Goal: Communication & Community: Answer question/provide support

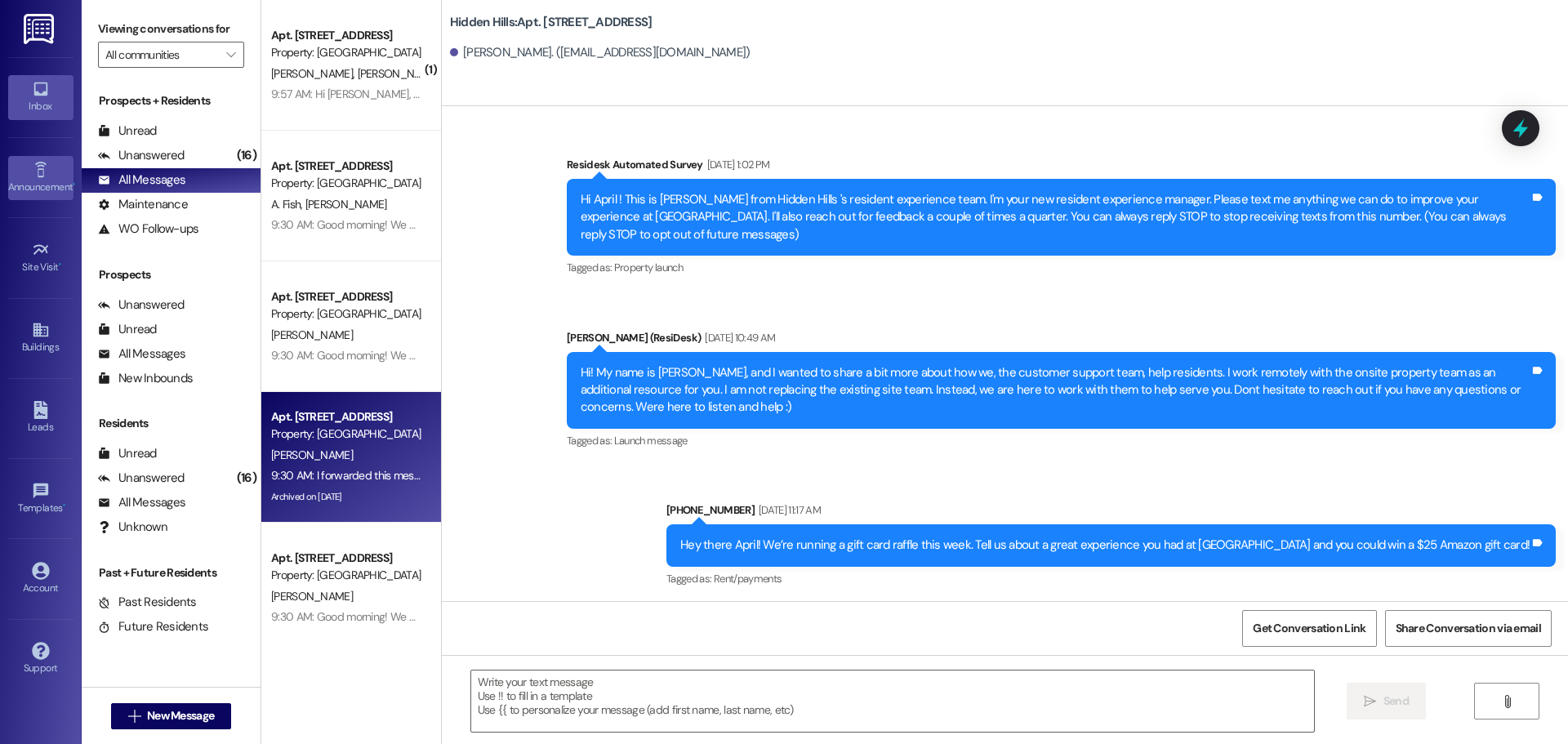
scroll to position [25282, 0]
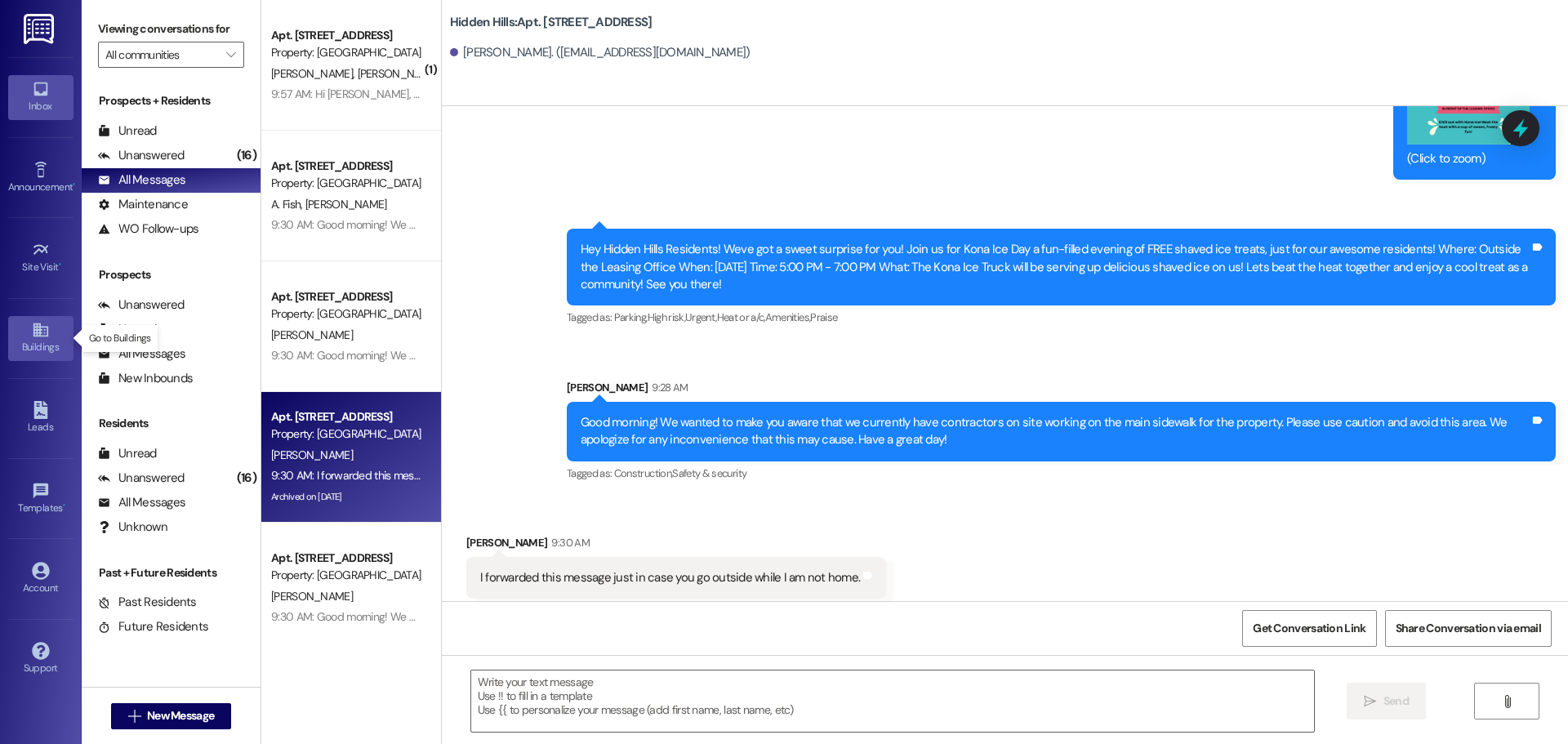
click at [45, 324] on icon at bounding box center [41, 330] width 18 height 18
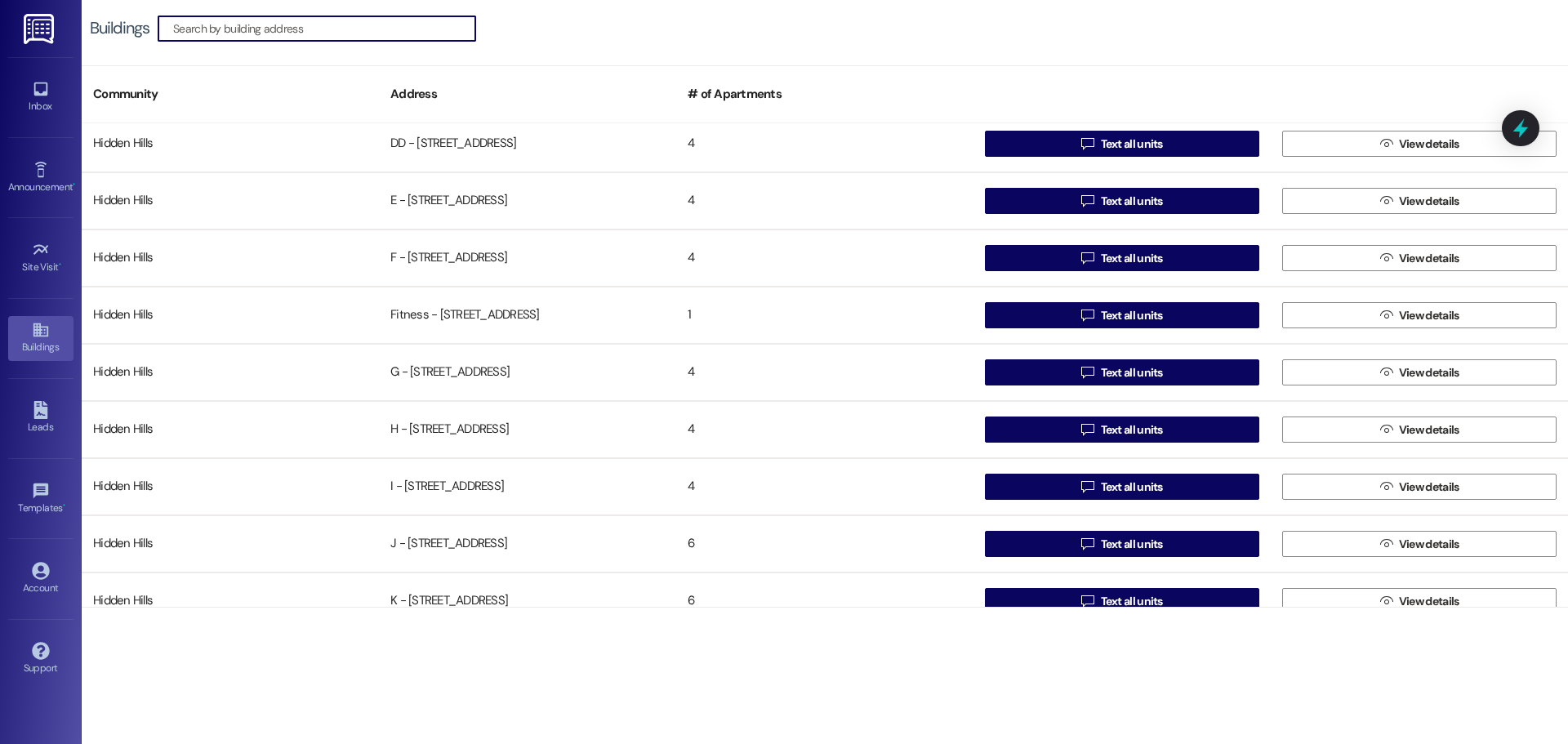
scroll to position [736, 0]
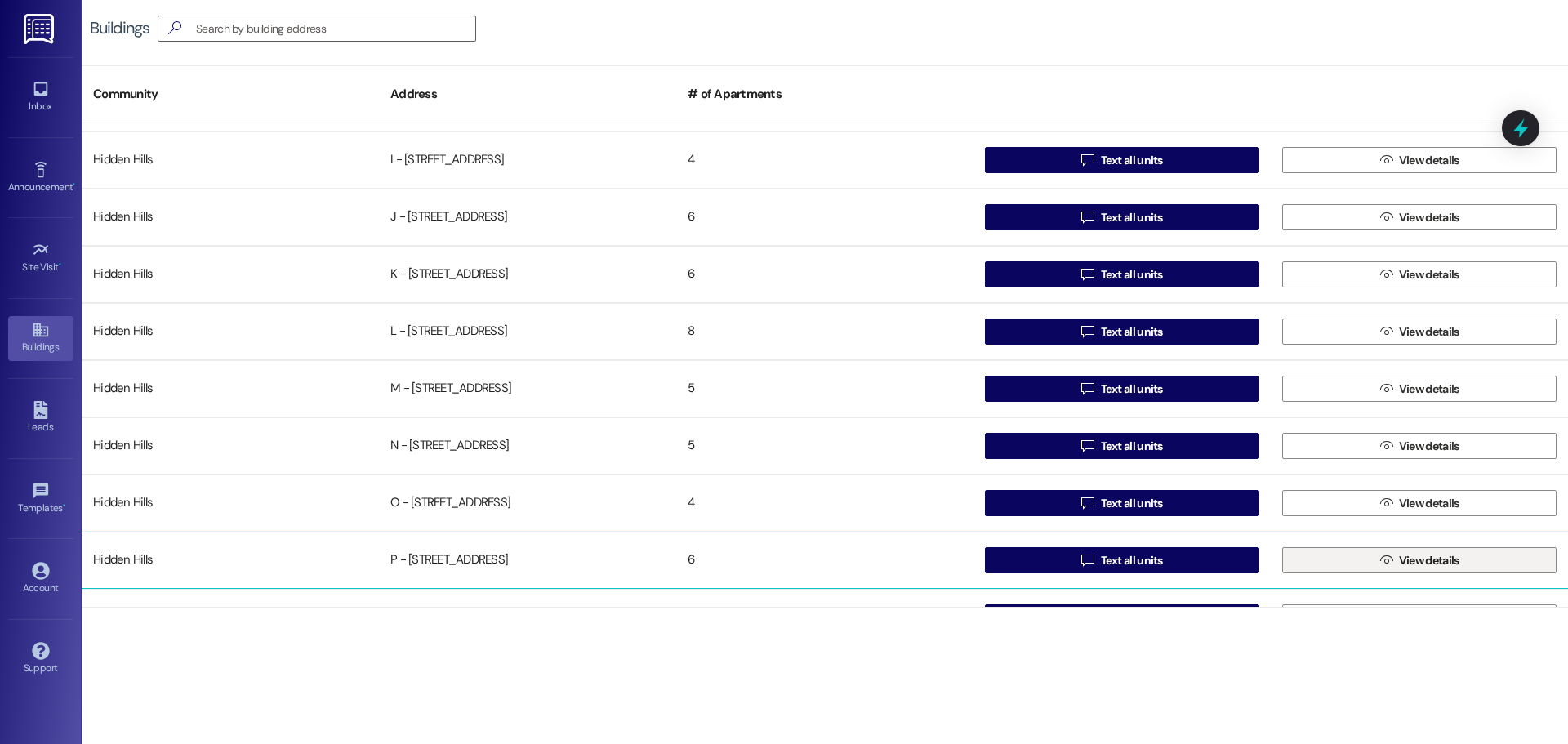
click at [1408, 566] on span "View details" at bounding box center [1429, 561] width 60 height 17
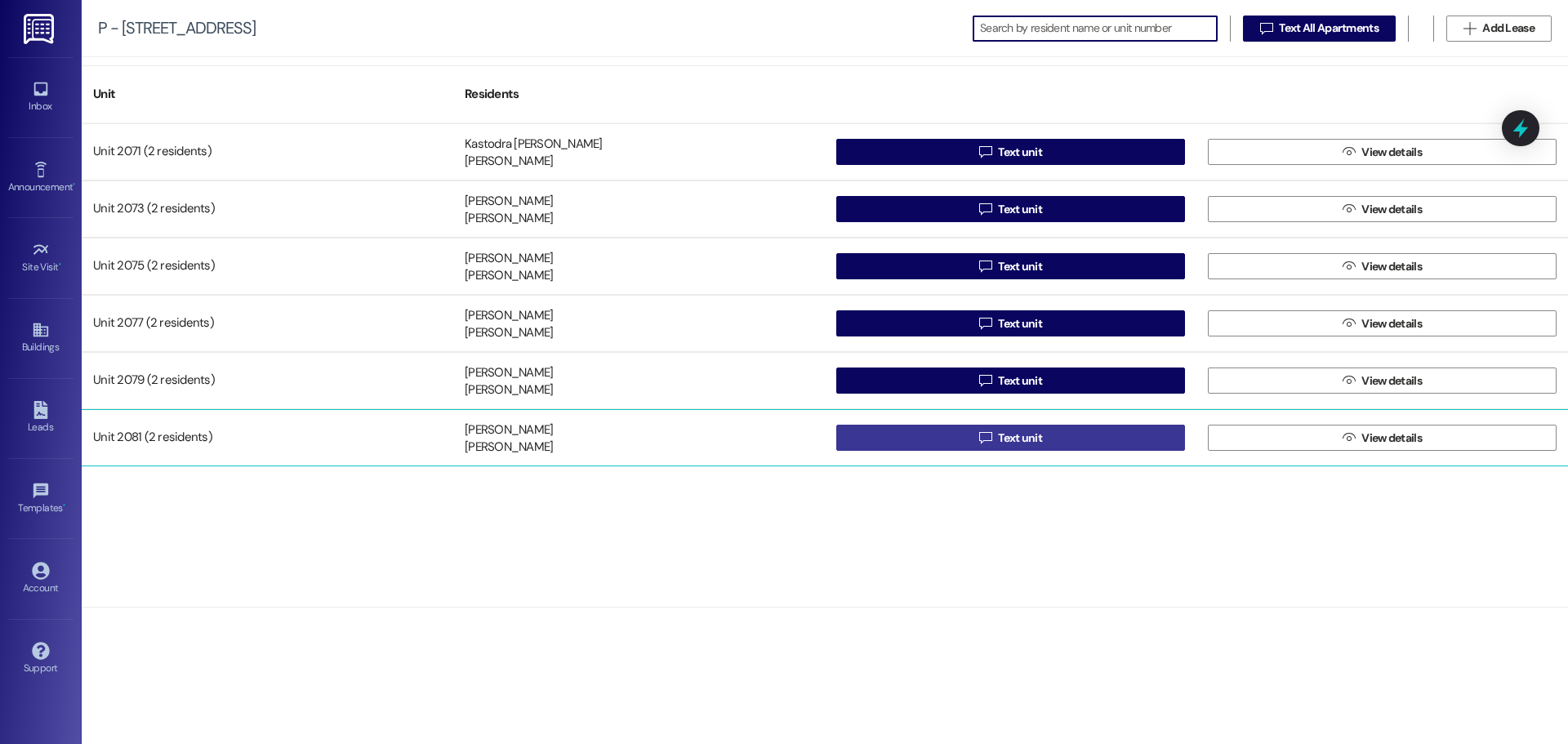
click at [949, 433] on button " Text unit" at bounding box center [1010, 438] width 348 height 26
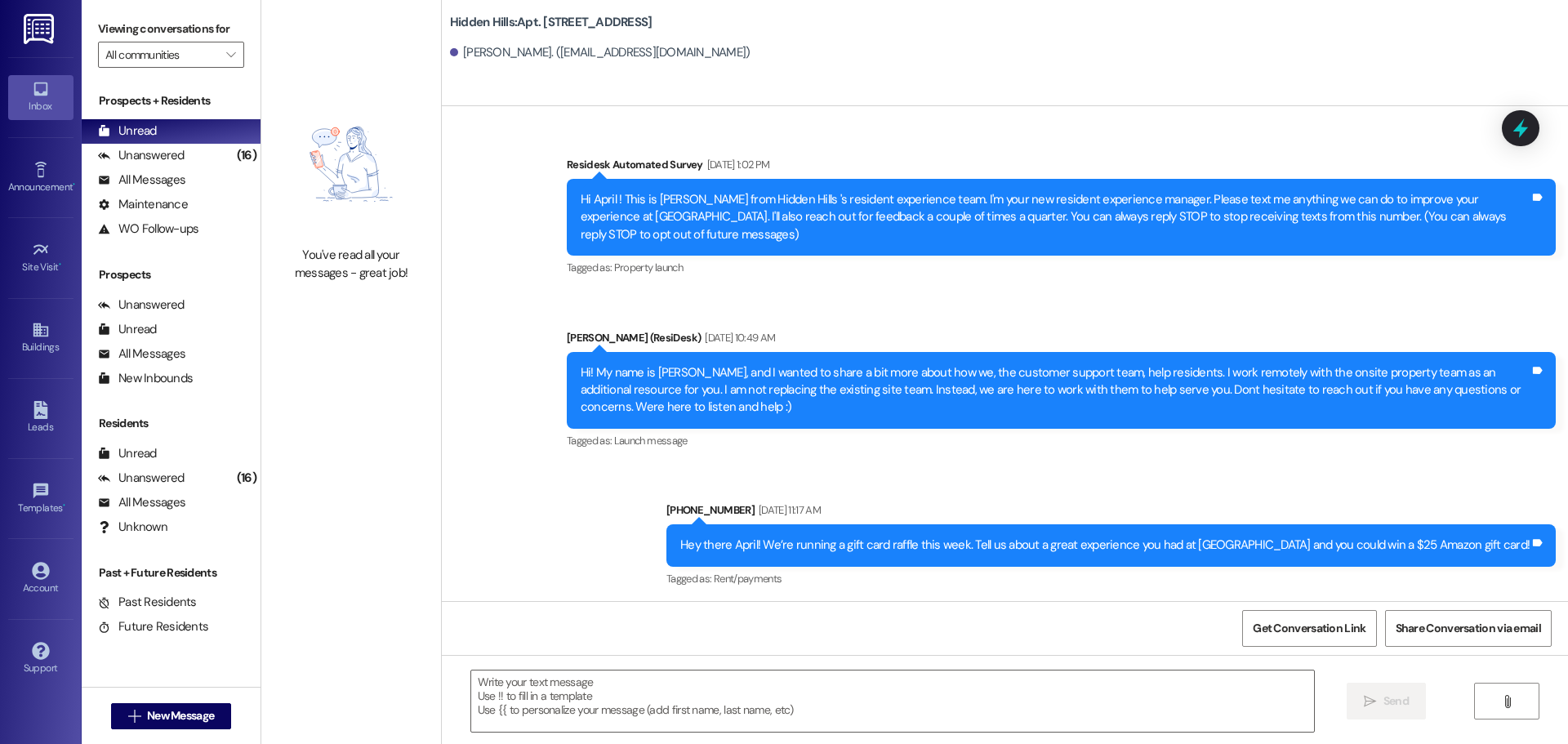
type textarea "Fetching suggested responses. Please feel free to read through the conversation…"
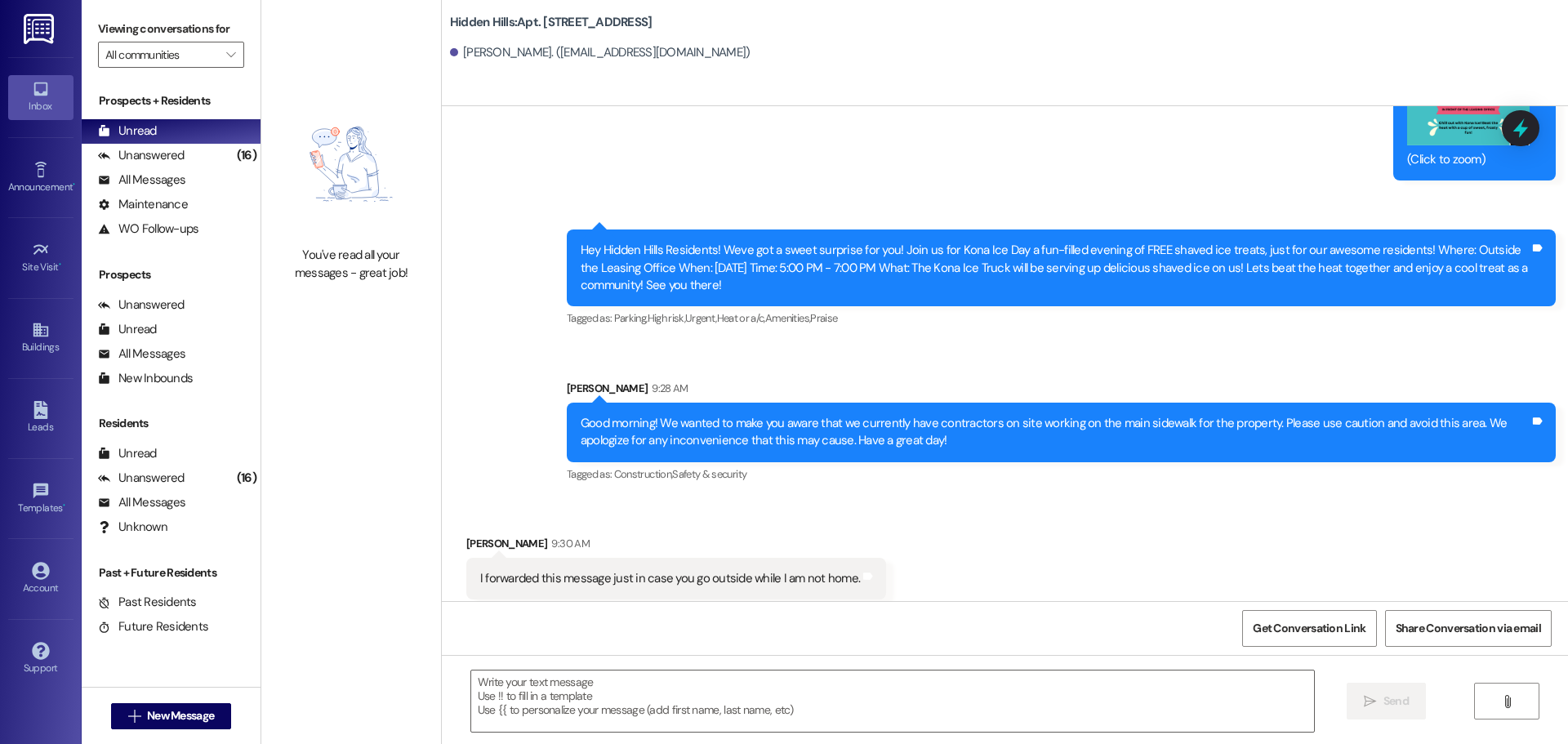
scroll to position [25282, 0]
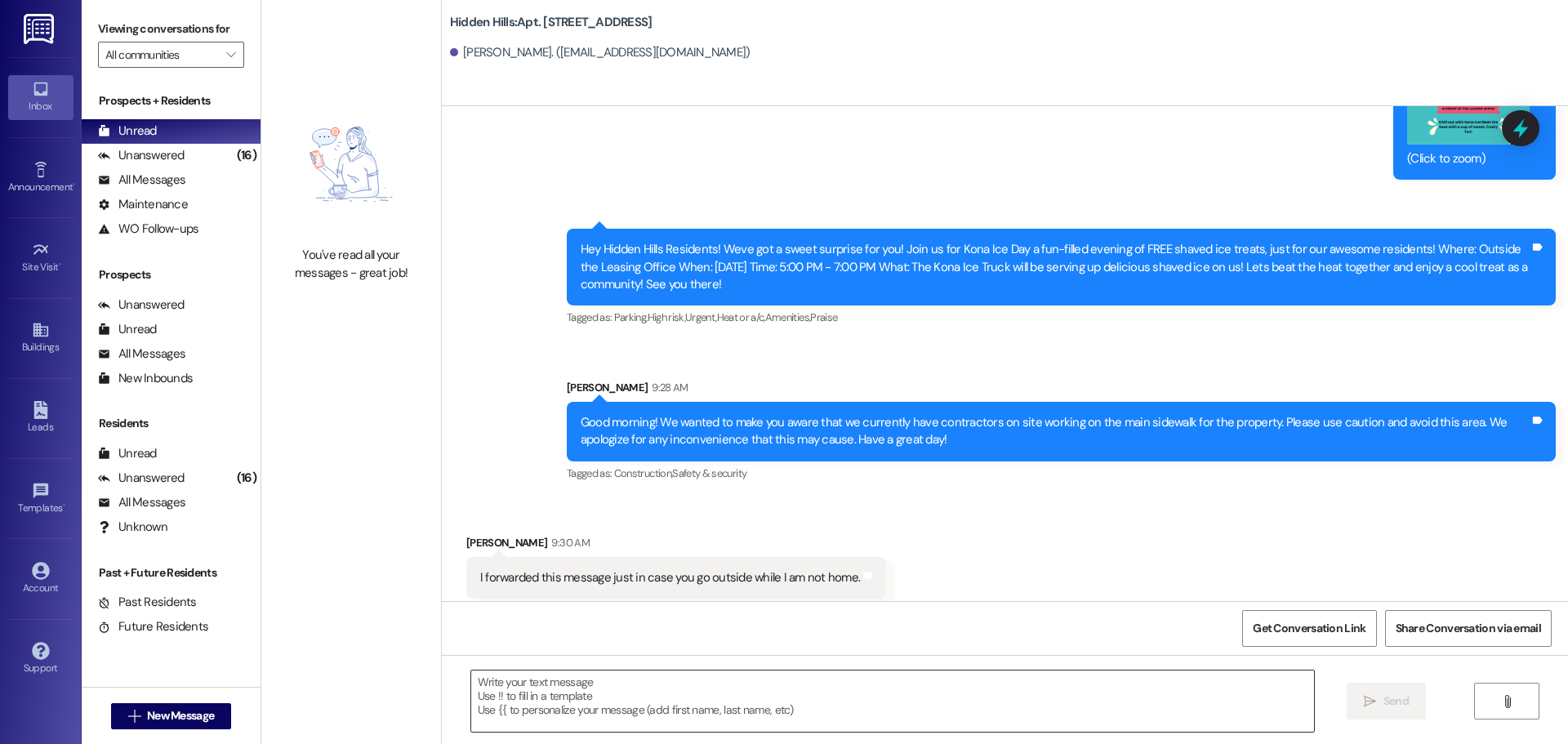
click at [605, 686] on textarea at bounding box center [892, 701] width 843 height 61
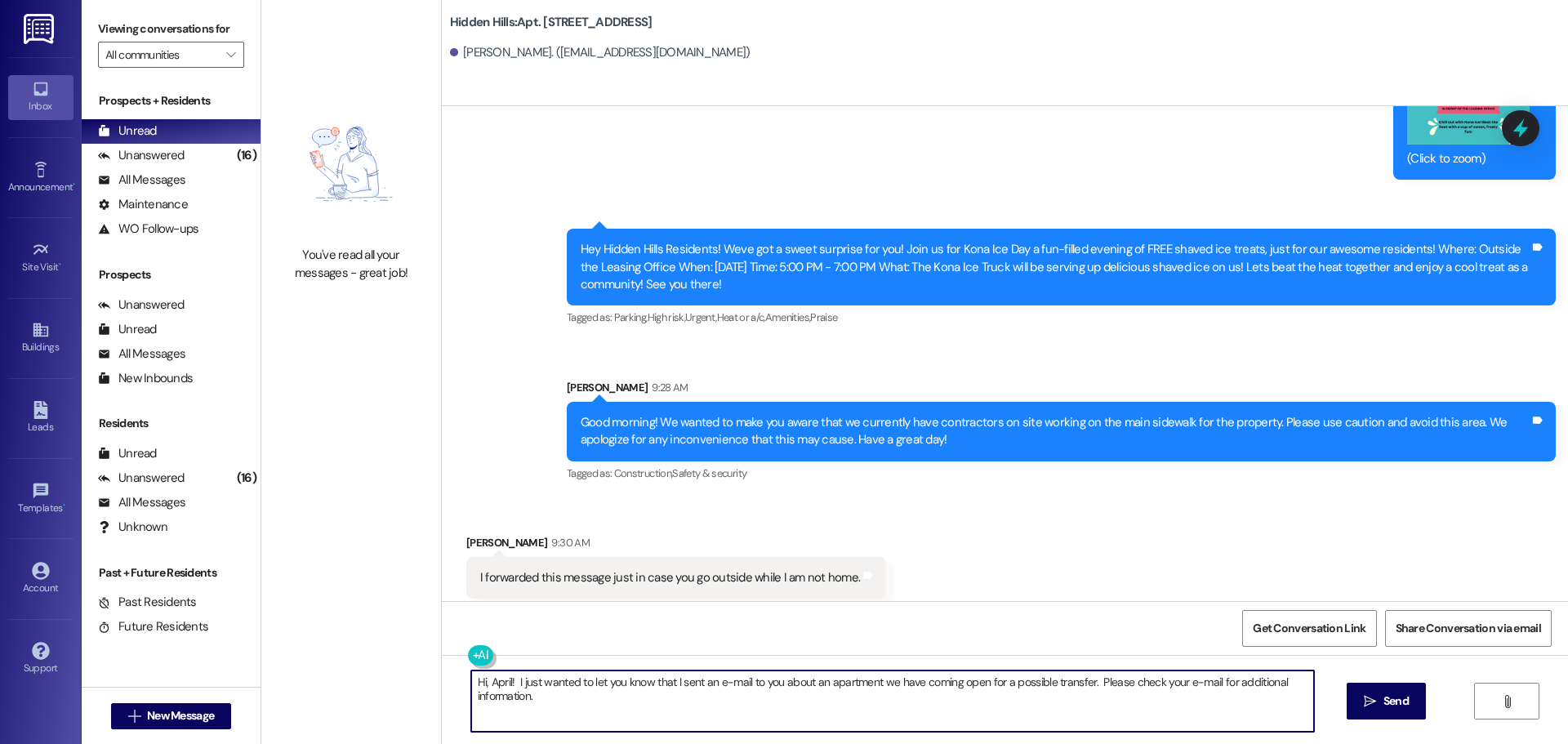
click at [528, 694] on textarea "Hi, April! I just wanted to let you know that I sent an e-mail to you about an …" at bounding box center [892, 701] width 843 height 61
type textarea "Hi, April! I just wanted to let you know that I sent an e-mail to you about an …"
click at [1372, 695] on icon "" at bounding box center [1370, 702] width 12 height 13
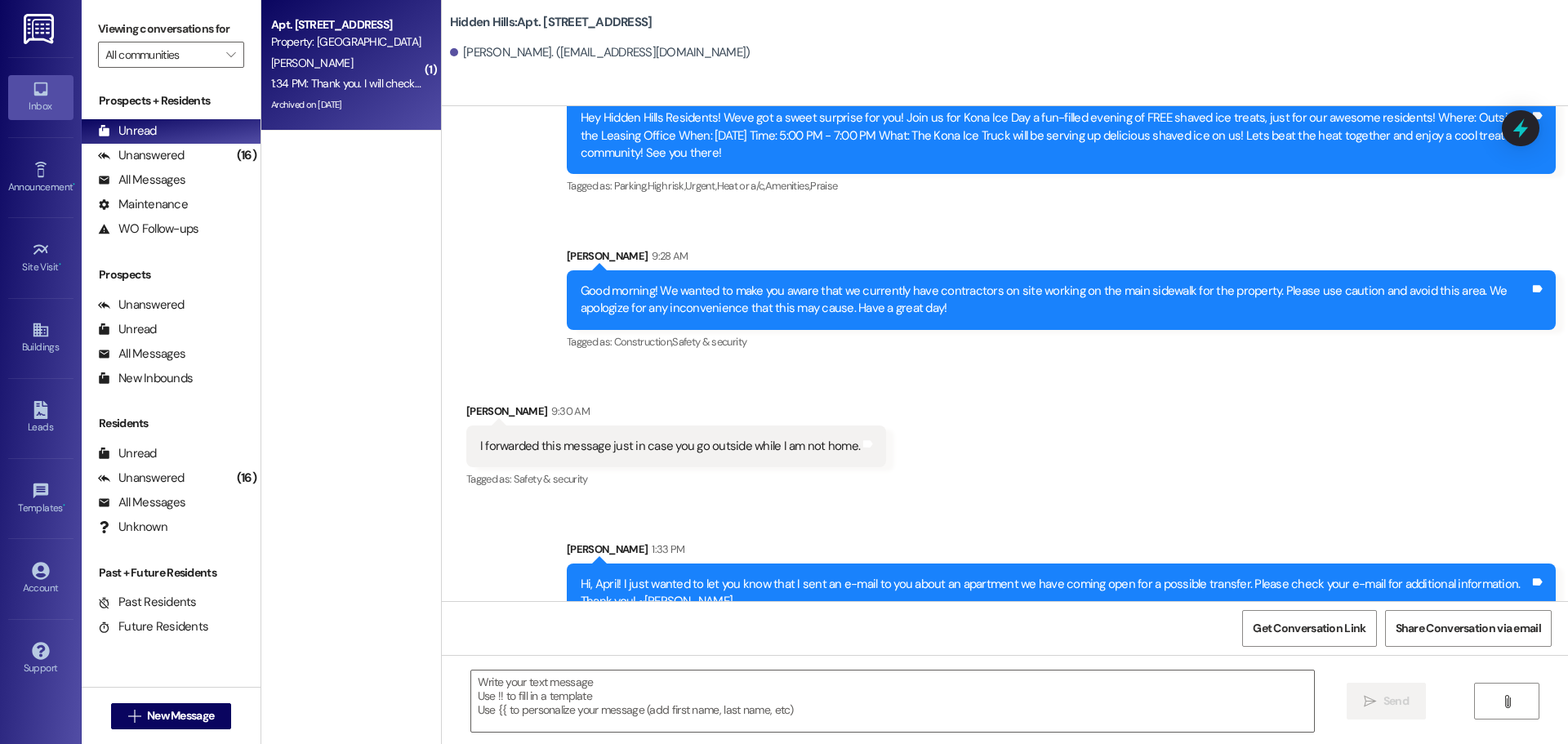
scroll to position [25525, 0]
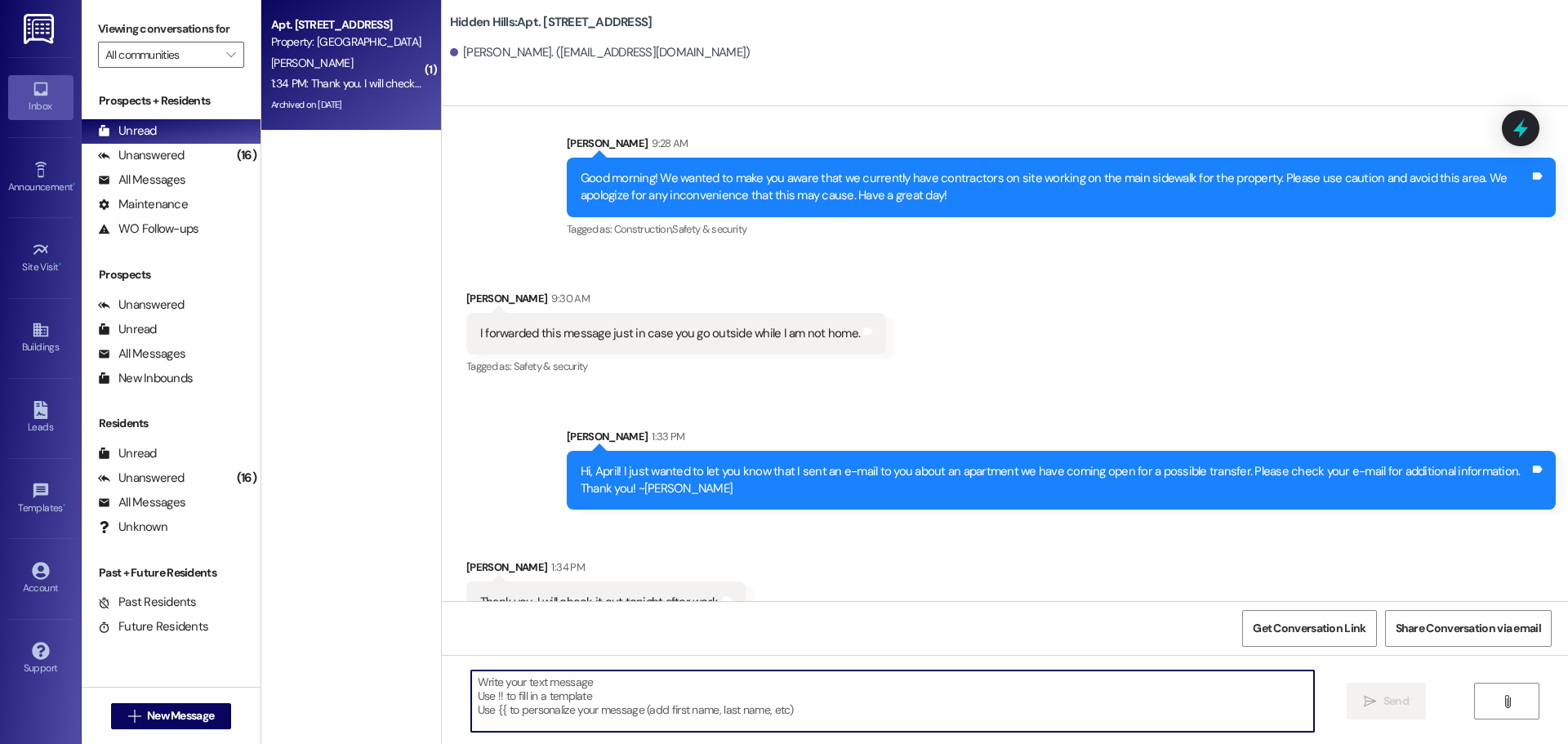
click at [593, 693] on textarea at bounding box center [892, 701] width 843 height 61
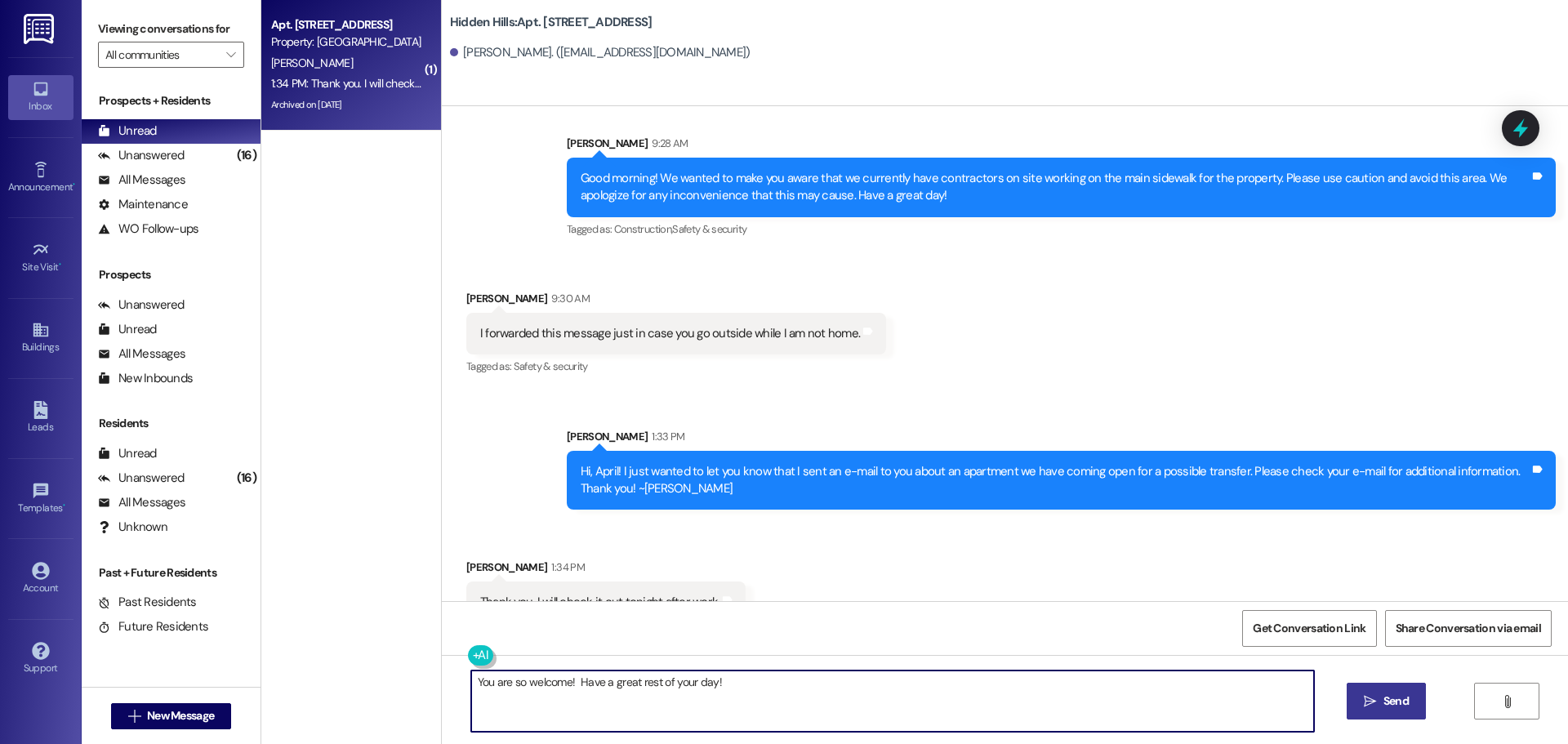
type textarea "You are so welcome! Have a great rest of your day!"
click at [1372, 700] on icon "" at bounding box center [1370, 702] width 12 height 13
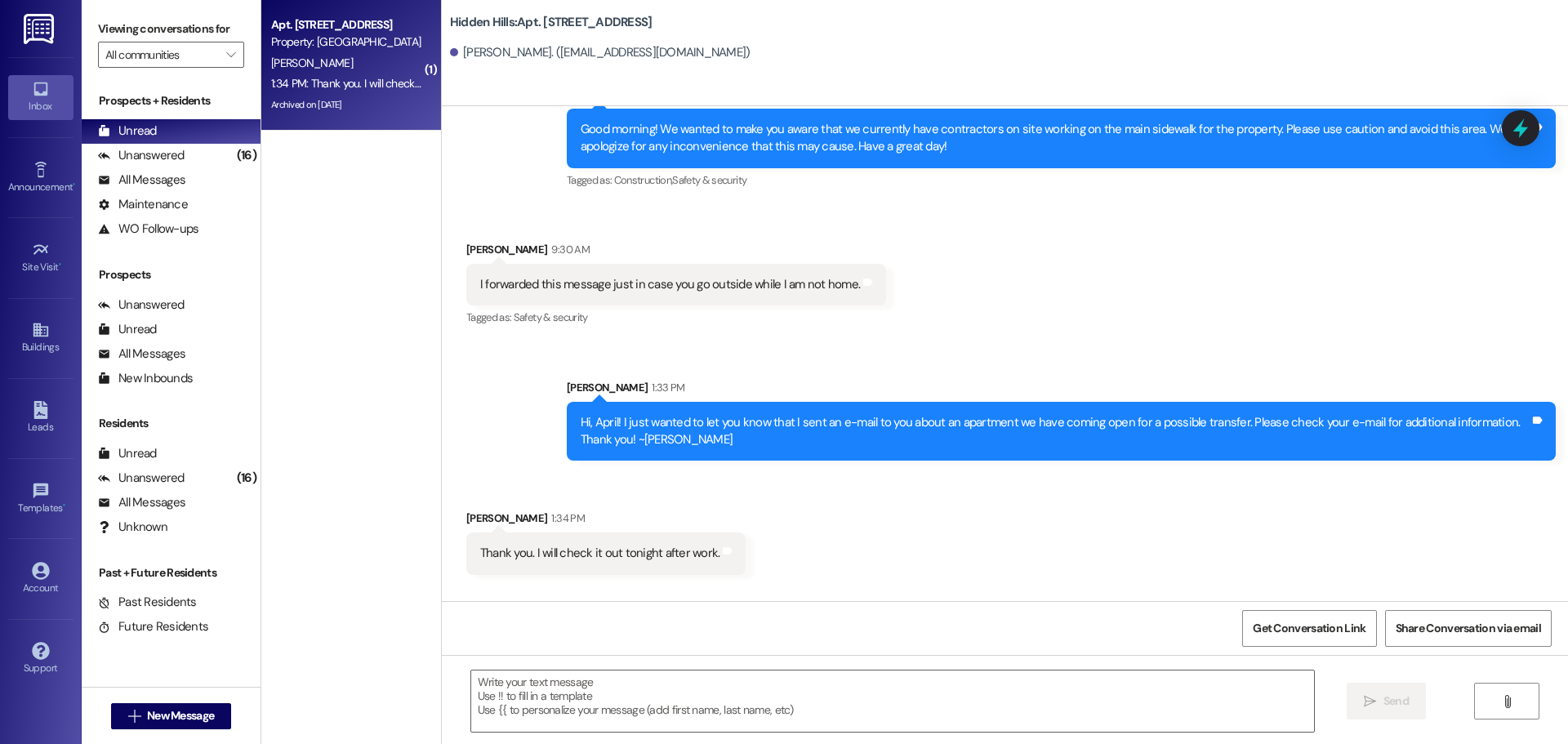
scroll to position [25641, 0]
